Goal: Complete application form

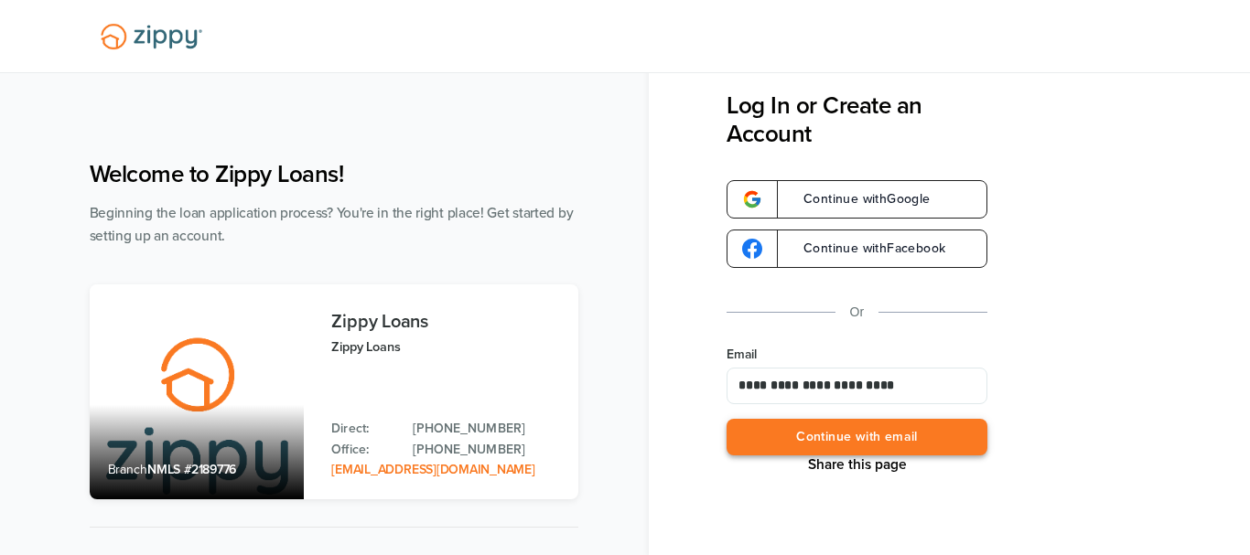
type input "**********"
click at [787, 446] on button "Continue with email" at bounding box center [856, 438] width 261 height 38
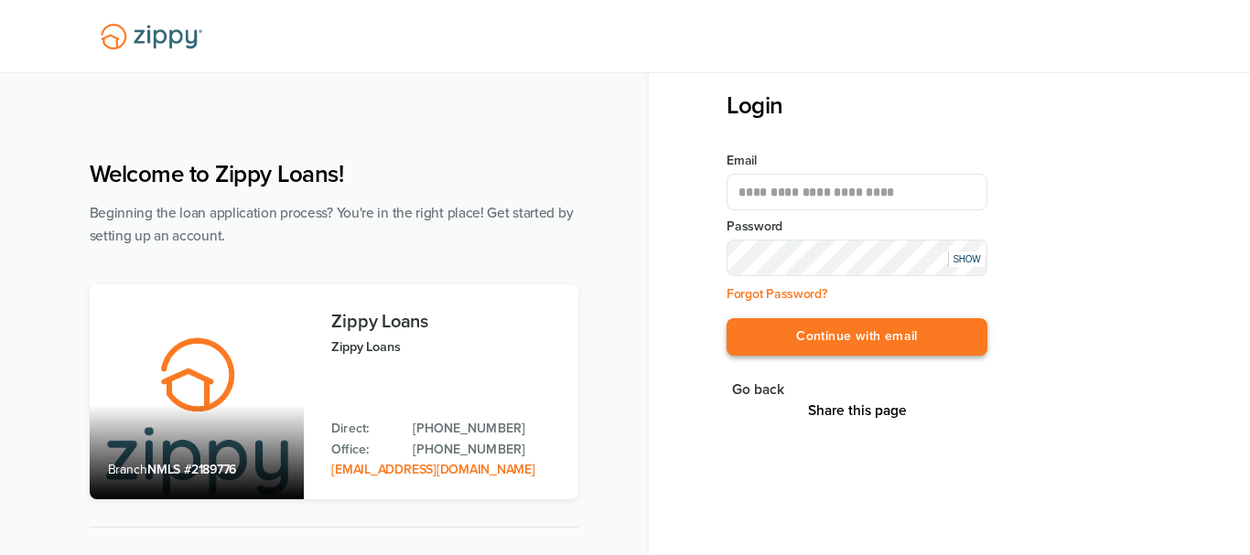
click at [826, 322] on button "Continue with email" at bounding box center [856, 337] width 261 height 38
